Goal: Task Accomplishment & Management: Complete application form

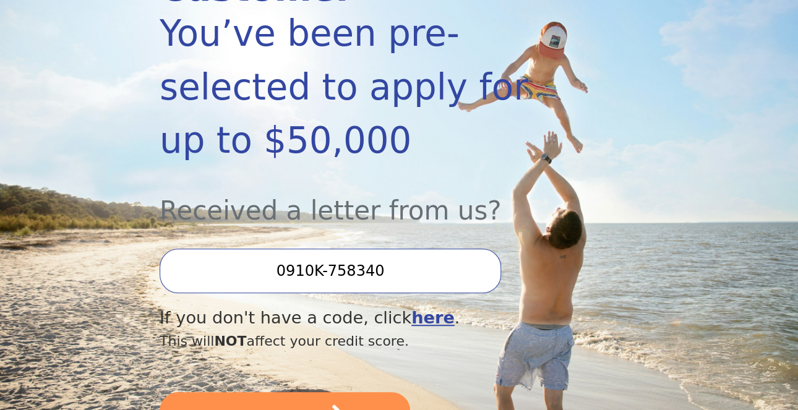
scroll to position [246, 0]
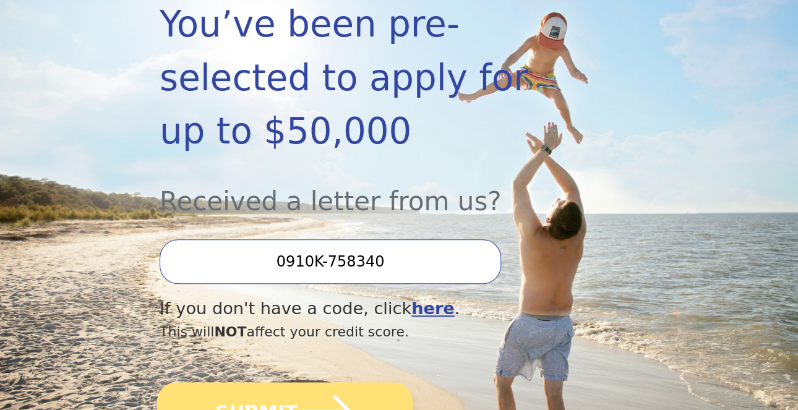
click at [252, 382] on button "SUBMIT" at bounding box center [285, 411] width 256 height 58
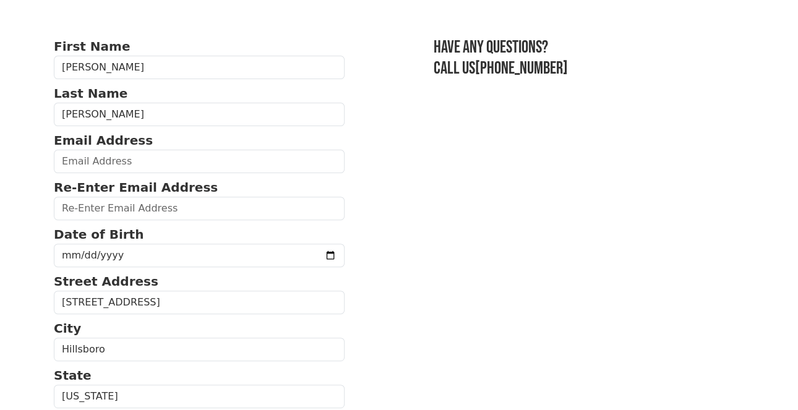
scroll to position [69, 0]
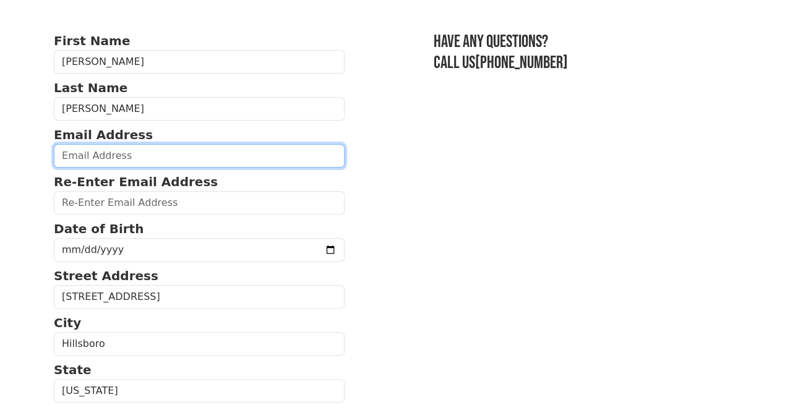
click at [150, 152] on input "email" at bounding box center [199, 156] width 291 height 24
type input "[EMAIL_ADDRESS][DOMAIN_NAME]"
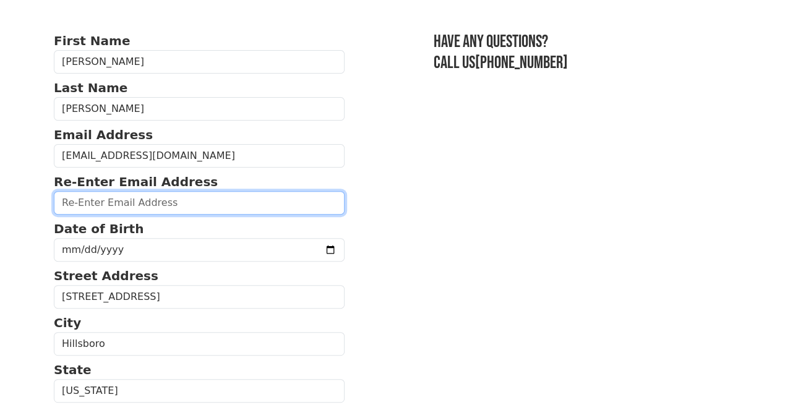
click at [141, 202] on input "email" at bounding box center [199, 203] width 291 height 24
type input "[EMAIL_ADDRESS][DOMAIN_NAME]"
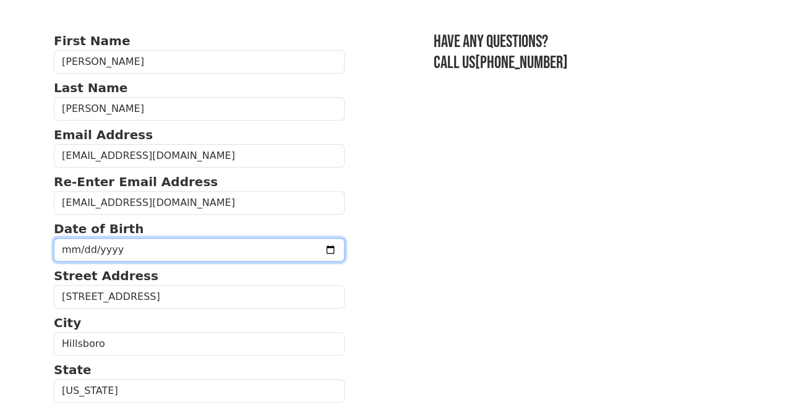
type input "1971-02-05"
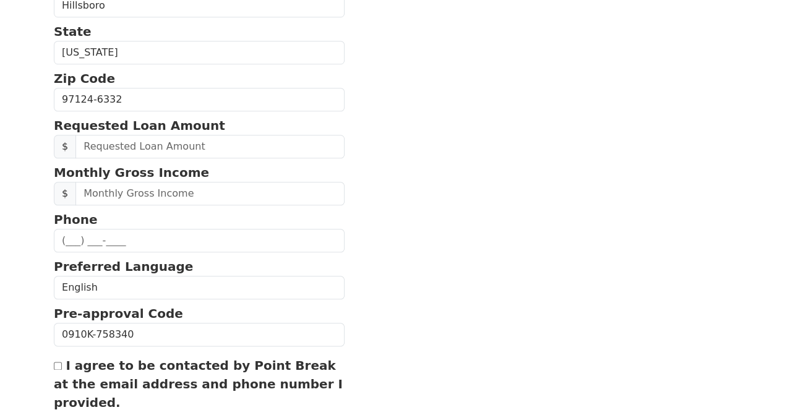
scroll to position [414, 0]
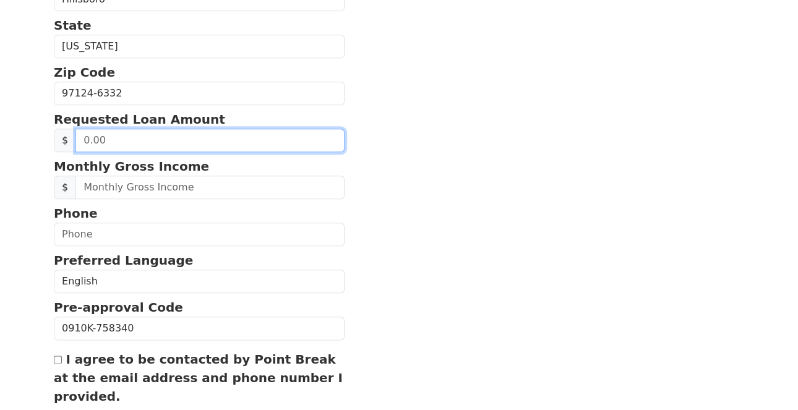
click at [231, 137] on input "text" at bounding box center [210, 141] width 269 height 24
type input "15,000.00"
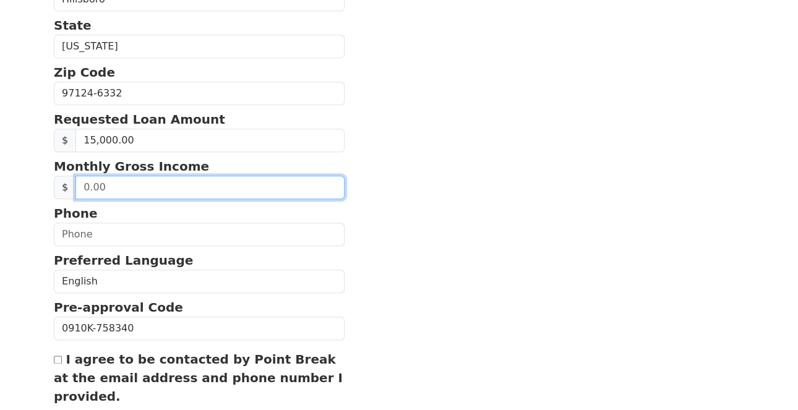
click at [207, 181] on input "text" at bounding box center [210, 188] width 269 height 24
type input "13,000.00"
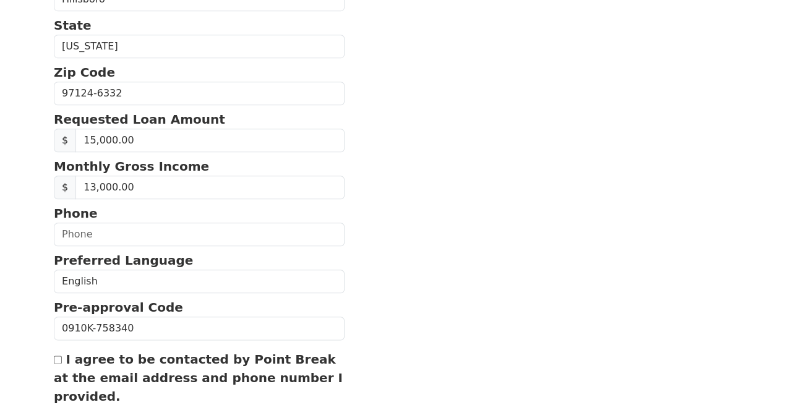
click at [405, 205] on section "First Name Cathy Last Name Clark Thomas Email Address cathyclarkthomas@gmail.co…" at bounding box center [399, 91] width 691 height 808
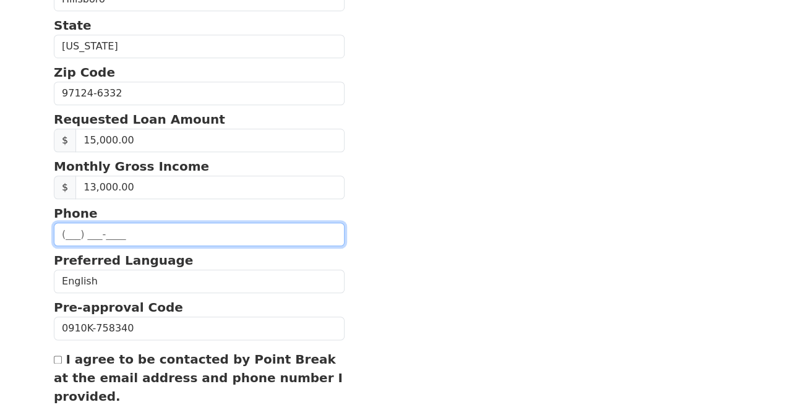
click at [96, 224] on input "text" at bounding box center [199, 235] width 291 height 24
type input "(503) 756-1431"
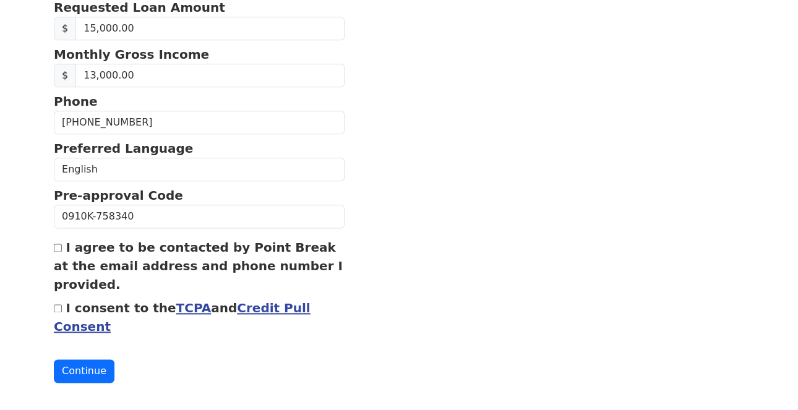
click at [59, 244] on input "I agree to be contacted by Point Break at the email address and phone number I …" at bounding box center [58, 248] width 8 height 8
checkbox input "true"
click at [55, 304] on input "I consent to the TCPA and Credit Pull Consent" at bounding box center [58, 308] width 8 height 8
checkbox input "true"
click at [89, 362] on button "Continue" at bounding box center [84, 372] width 61 height 24
